Goal: Task Accomplishment & Management: Use online tool/utility

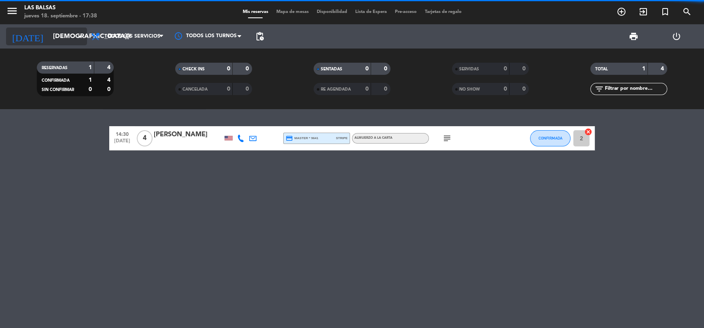
click at [72, 28] on div "[DATE] [DATE] arrow_drop_down" at bounding box center [46, 37] width 81 height 18
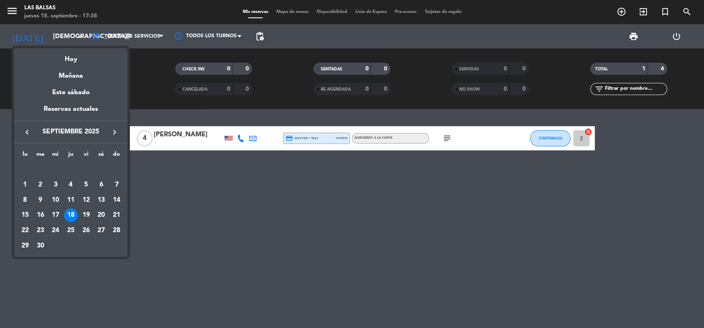
click at [214, 180] on div at bounding box center [352, 164] width 704 height 328
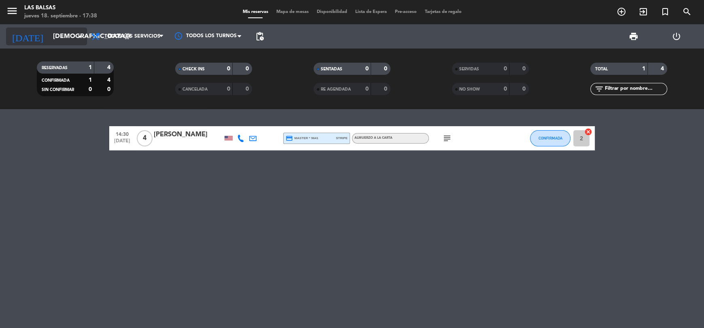
click at [51, 42] on input "[DEMOGRAPHIC_DATA][DATE]" at bounding box center [91, 37] width 85 height 16
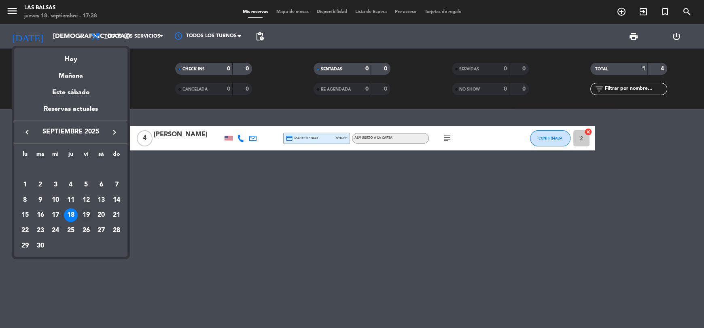
click at [85, 215] on div "19" at bounding box center [86, 215] width 14 height 14
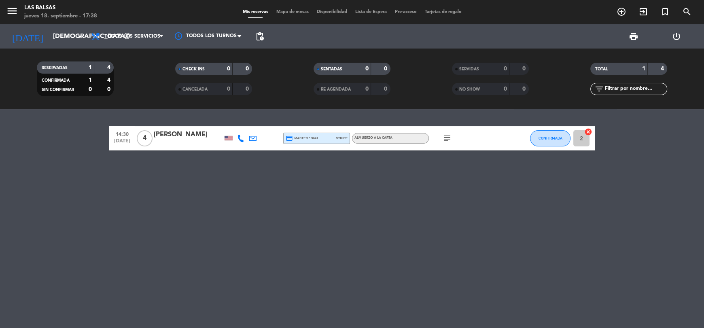
type input "[DATE]"
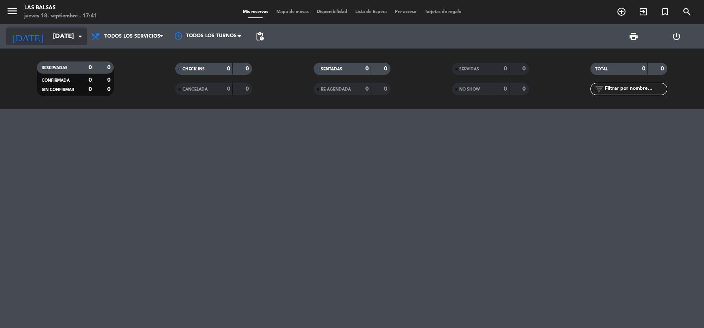
click at [49, 42] on input "[DATE]" at bounding box center [91, 37] width 85 height 16
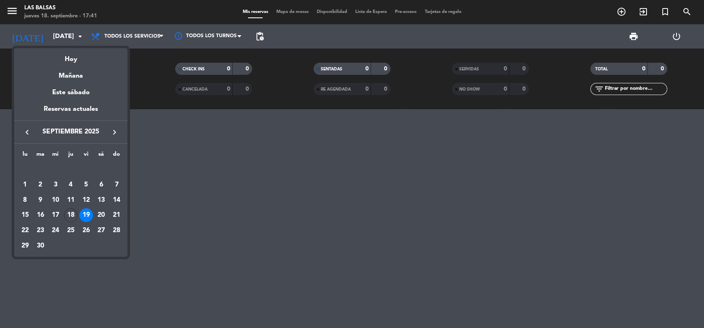
click at [91, 214] on div "19" at bounding box center [86, 215] width 14 height 14
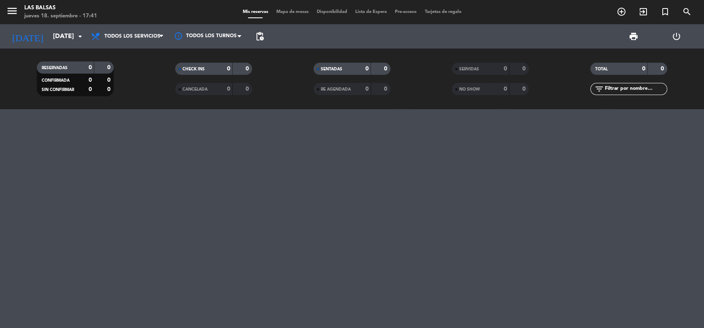
click at [91, 214] on div at bounding box center [352, 218] width 704 height 219
click at [450, 181] on div at bounding box center [352, 218] width 704 height 219
